Goal: Transaction & Acquisition: Purchase product/service

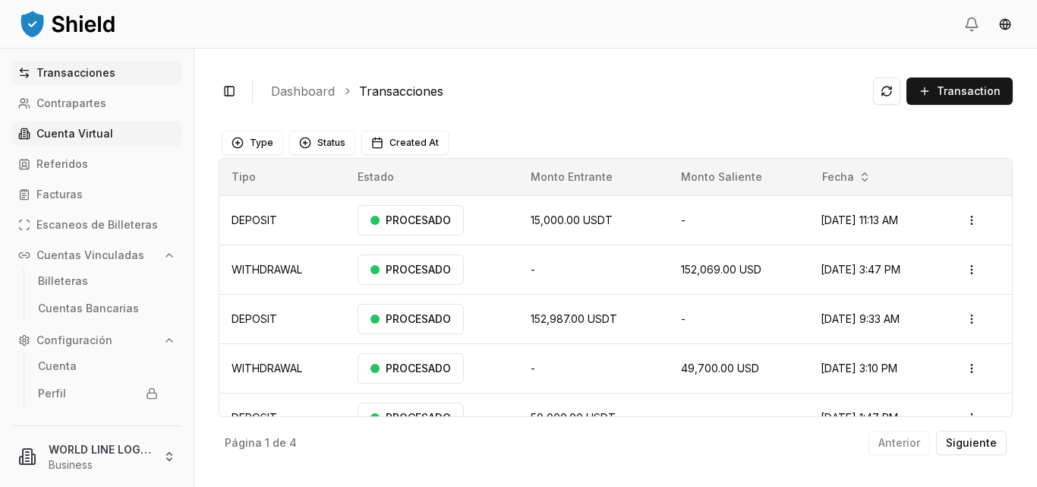
click at [76, 131] on p "Cuenta Virtual" at bounding box center [74, 133] width 77 height 11
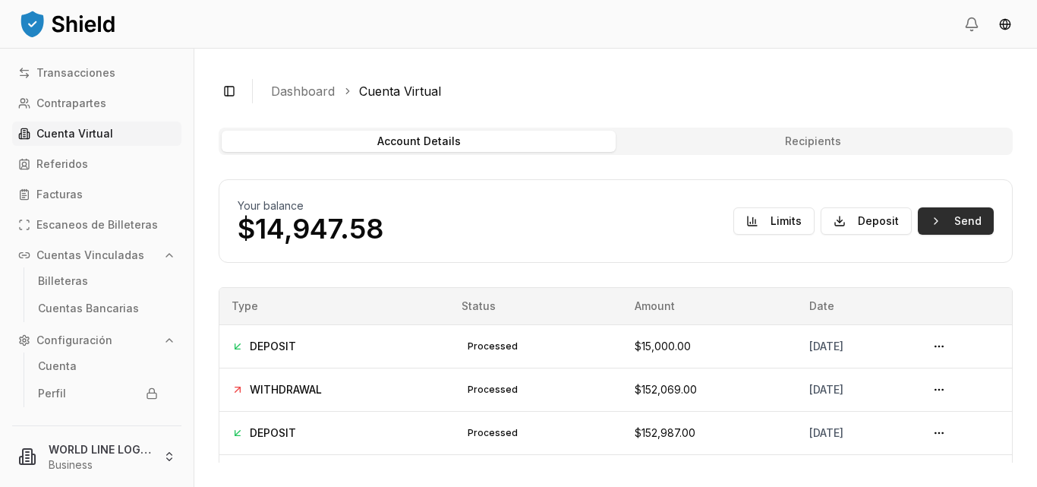
click at [948, 226] on button "Send" at bounding box center [956, 220] width 76 height 27
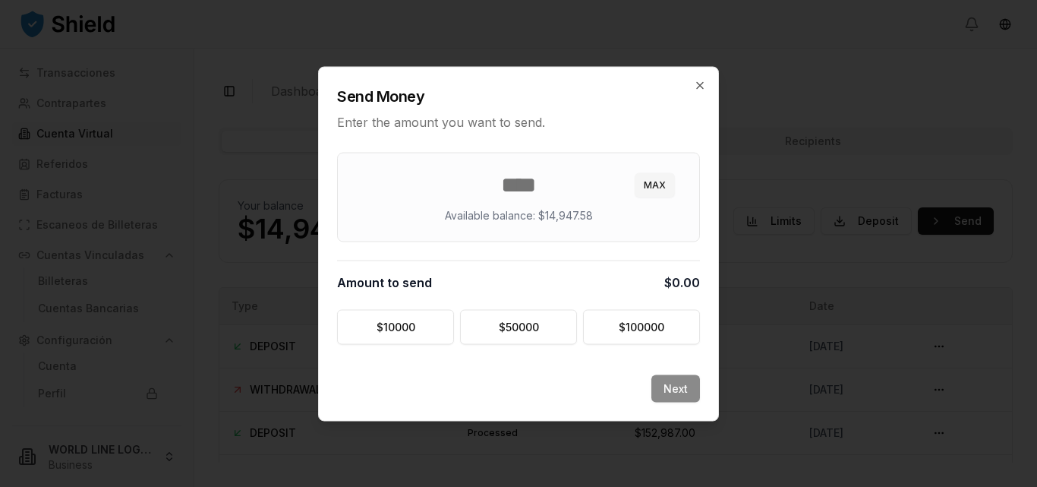
click at [687, 283] on span "$0.00" at bounding box center [683, 282] width 36 height 18
click at [611, 282] on div "Amount to send $0.00" at bounding box center [518, 282] width 363 height 18
click at [614, 280] on div "Amount to send $0.00" at bounding box center [518, 282] width 363 height 18
click at [534, 182] on input "number" at bounding box center [518, 184] width 325 height 27
type input "*****"
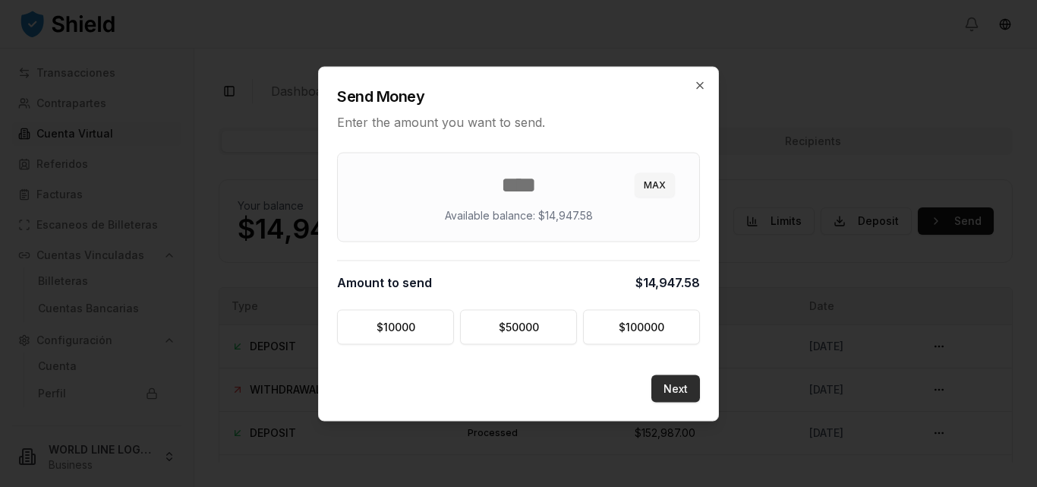
type input "********"
click at [675, 388] on button "Next" at bounding box center [676, 387] width 49 height 27
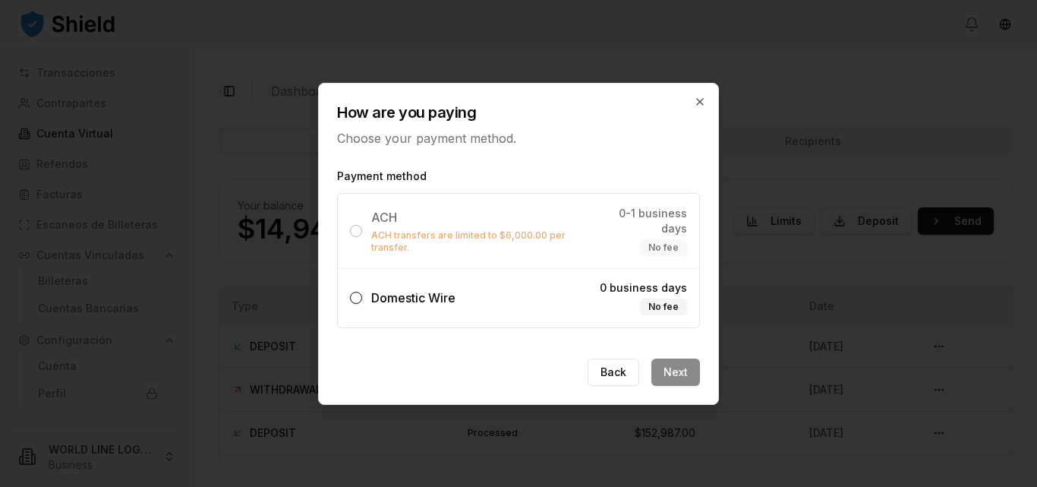
click at [398, 292] on span "Domestic Wire" at bounding box center [413, 297] width 84 height 15
click at [362, 292] on button "Domestic Wire 0 business days No fee" at bounding box center [356, 298] width 12 height 12
click at [678, 362] on button "Next" at bounding box center [676, 371] width 49 height 27
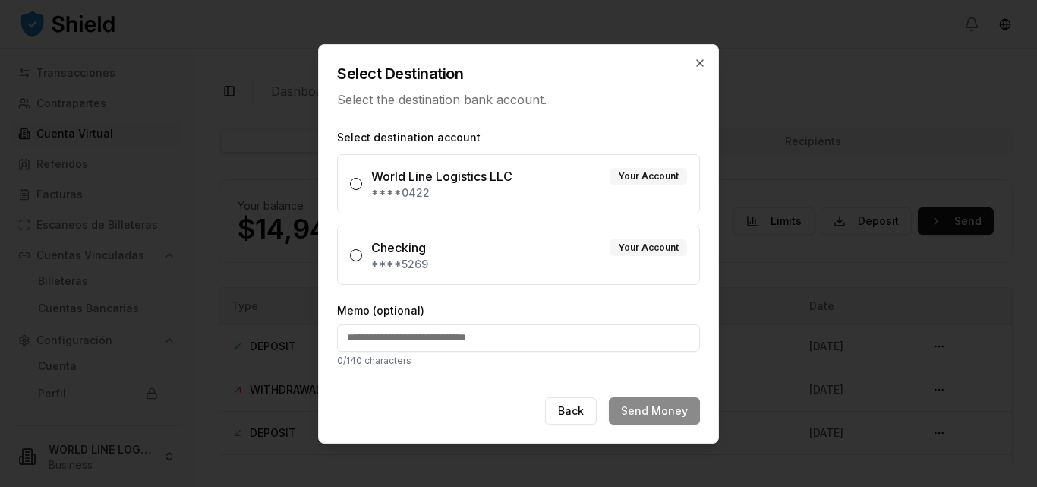
click at [376, 178] on div "World Line Logistics LLC" at bounding box center [441, 176] width 141 height 18
click at [362, 178] on button "World Line Logistics LLC Your Account ****0422" at bounding box center [356, 184] width 12 height 12
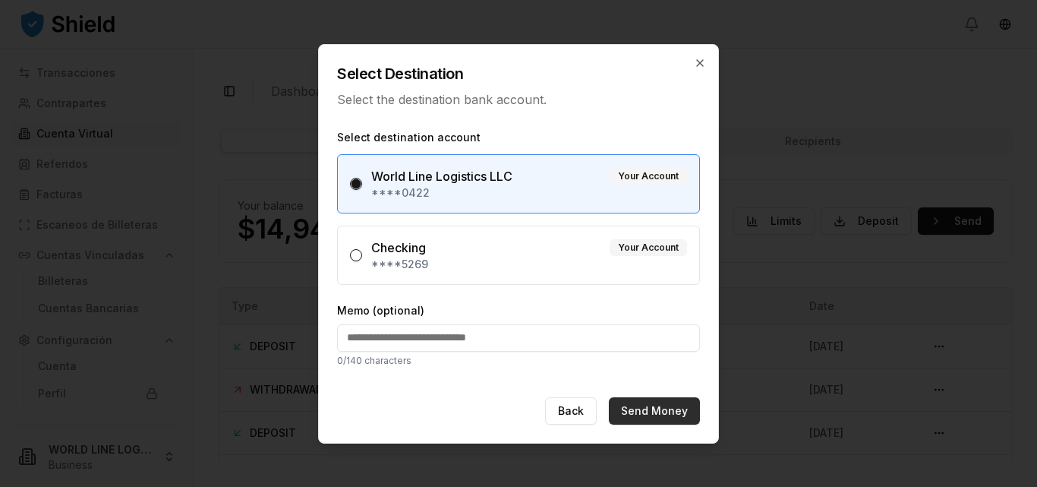
click at [646, 415] on button "Send Money" at bounding box center [654, 410] width 91 height 27
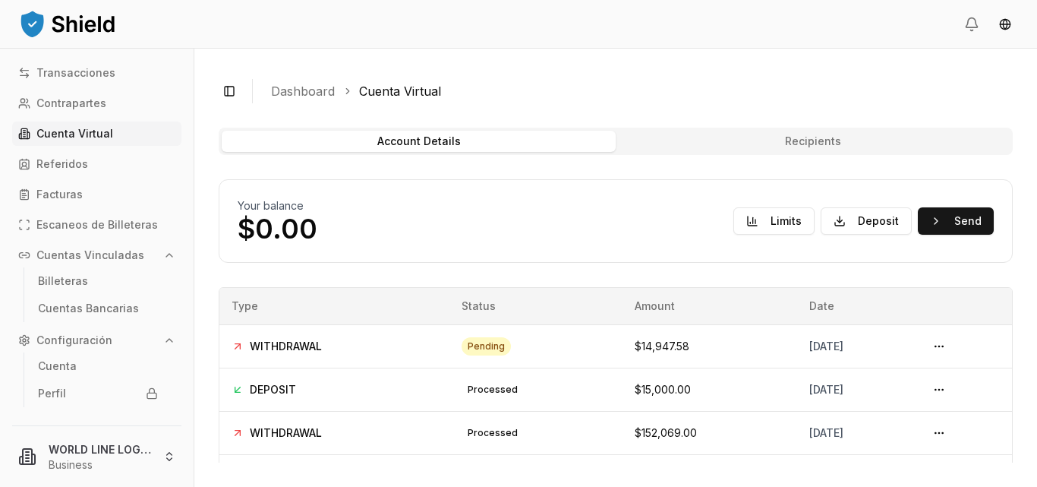
click at [908, 58] on div "Toggle Sidebar Dashboard Cuenta Virtual Account Details Recipients Your balance…" at bounding box center [615, 268] width 843 height 438
click at [937, 347] on button at bounding box center [939, 346] width 24 height 24
click at [535, 348] on td "processed" at bounding box center [536, 345] width 173 height 43
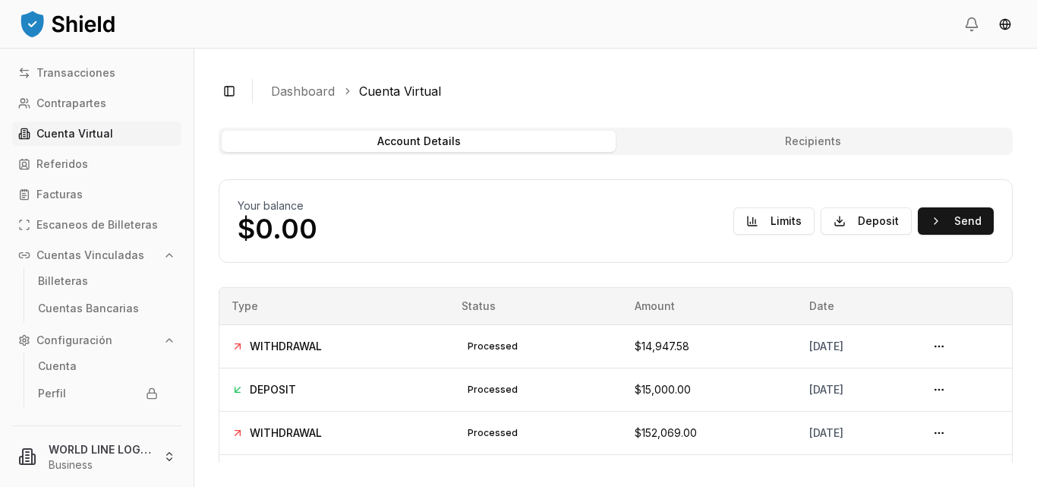
click at [57, 85] on div "Transacciones Contrapartes Cuenta Virtual Referidos Facturas Escaneos de Billet…" at bounding box center [97, 234] width 194 height 346
click at [57, 77] on p "Transacciones" at bounding box center [75, 73] width 79 height 11
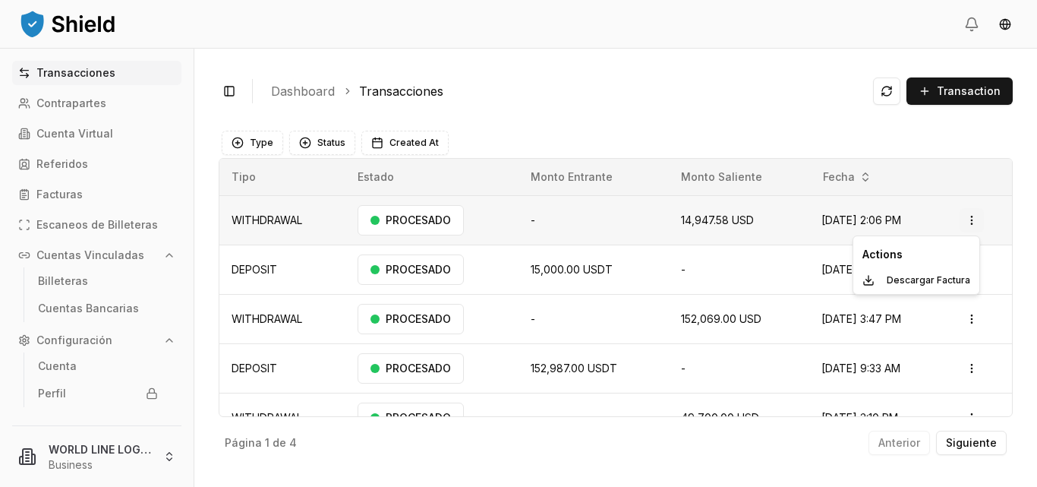
click at [977, 219] on html "Transacciones Contrapartes Cuenta Virtual Referidos Facturas Escaneos de Billet…" at bounding box center [518, 243] width 1037 height 487
click at [920, 282] on p "Descargar Factura" at bounding box center [929, 280] width 84 height 9
click at [959, 220] on html "Transacciones Contrapartes Cuenta Virtual Referidos Facturas Escaneos de Billet…" at bounding box center [518, 243] width 1037 height 487
click at [739, 103] on html "Transacciones Contrapartes Cuenta Virtual Referidos Facturas Escaneos de Billet…" at bounding box center [518, 243] width 1037 height 487
